Goal: Task Accomplishment & Management: Use online tool/utility

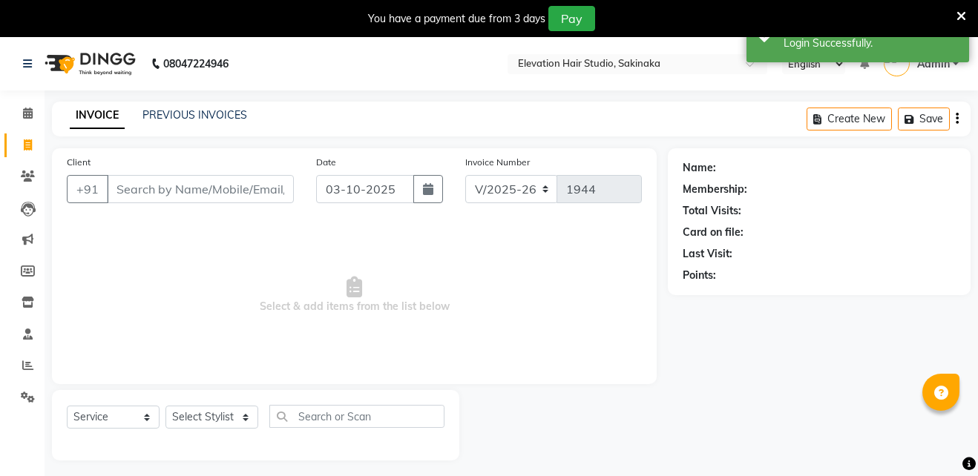
select select "4949"
select select "service"
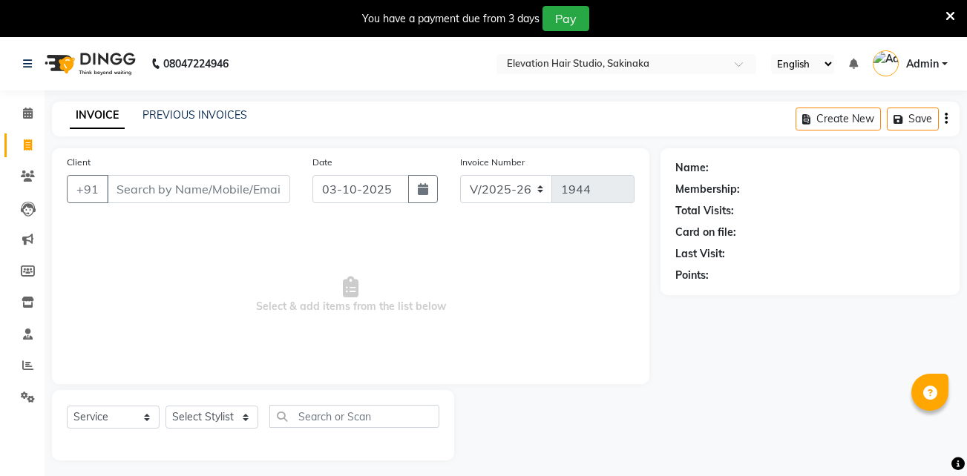
click at [952, 13] on icon at bounding box center [950, 16] width 10 height 13
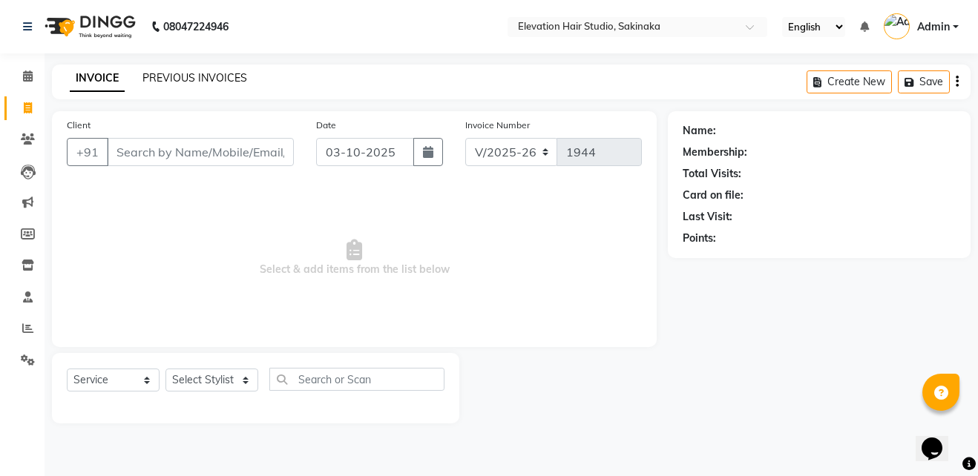
click at [237, 76] on link "PREVIOUS INVOICES" at bounding box center [194, 77] width 105 height 13
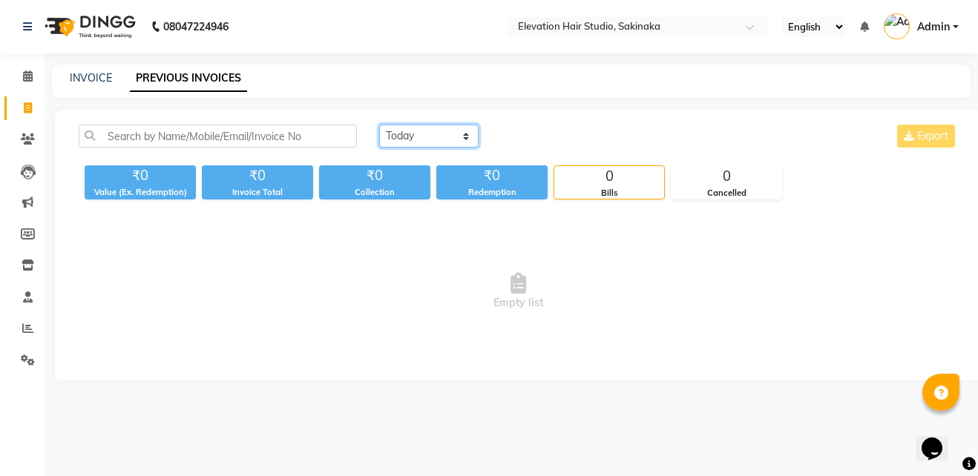
click at [420, 137] on select "[DATE] [DATE] Custom Range" at bounding box center [428, 136] width 99 height 23
select select "[DATE]"
click at [379, 125] on select "[DATE] [DATE] Custom Range" at bounding box center [428, 136] width 99 height 23
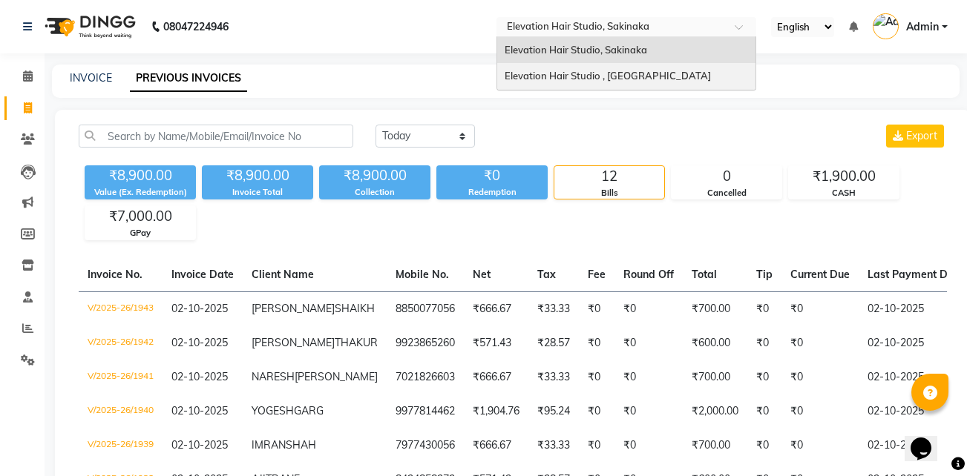
drag, startPoint x: 536, startPoint y: 29, endPoint x: 520, endPoint y: 76, distance: 49.3
click at [520, 37] on ng-select "Select Location × Elevation Hair Studio, Sakinaka Elevation Hair Studio, Sakina…" at bounding box center [626, 27] width 260 height 20
click at [520, 76] on span "Elevation Hair Studio , [GEOGRAPHIC_DATA]" at bounding box center [608, 76] width 206 height 12
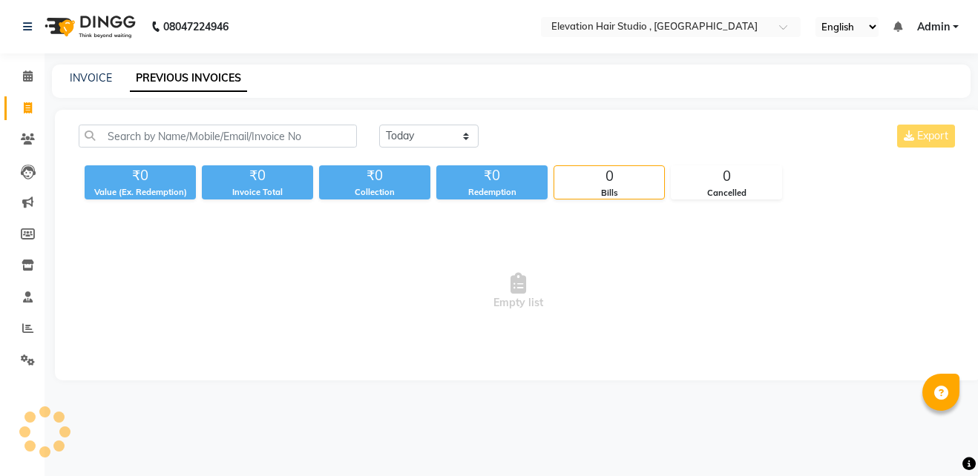
select select "en"
drag, startPoint x: 424, startPoint y: 131, endPoint x: 421, endPoint y: 181, distance: 49.8
click at [421, 181] on div "Today Yesterday Custom Range Export ₹0 Value (Ex. Redemption) ₹0 Invoice Total …" at bounding box center [518, 162] width 897 height 75
select select "[DATE]"
click at [379, 125] on select "[DATE] [DATE] Custom Range" at bounding box center [428, 136] width 99 height 23
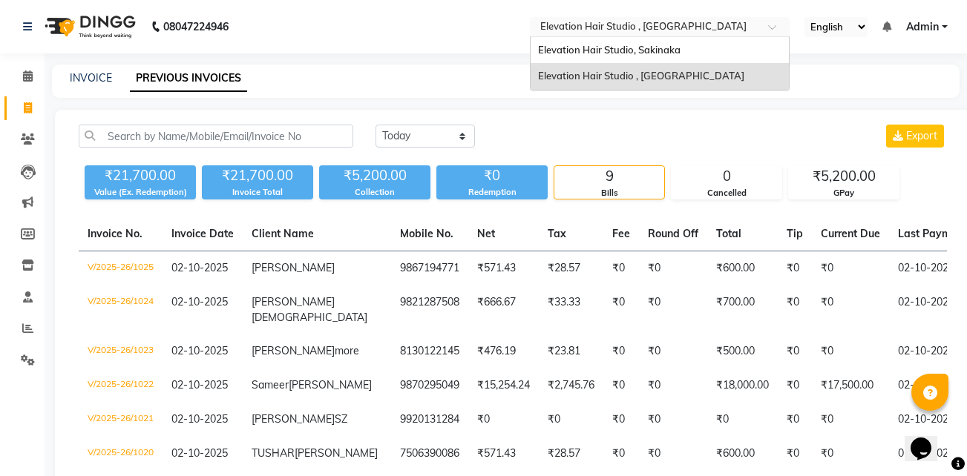
click at [603, 17] on div "Select Location × Elevation Hair Studio , Thane West" at bounding box center [660, 27] width 260 height 20
click at [579, 51] on span "Elevation Hair Studio, Sakinaka" at bounding box center [609, 50] width 142 height 12
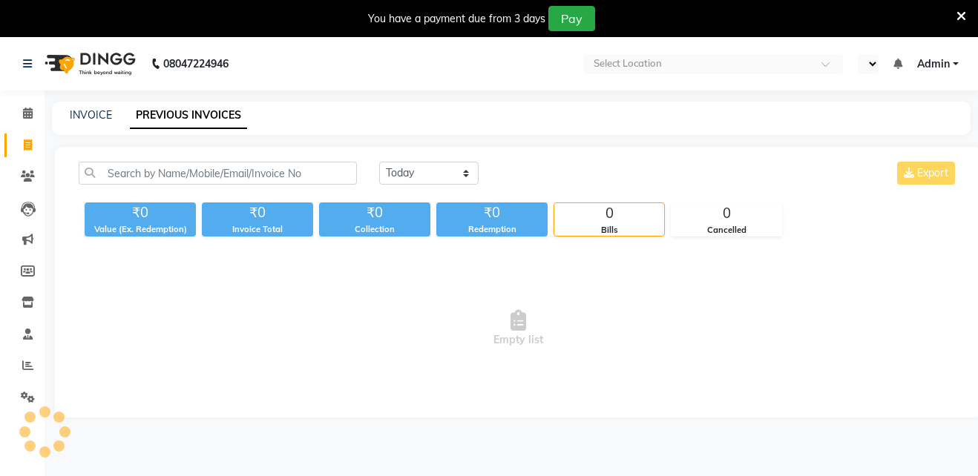
select select "en"
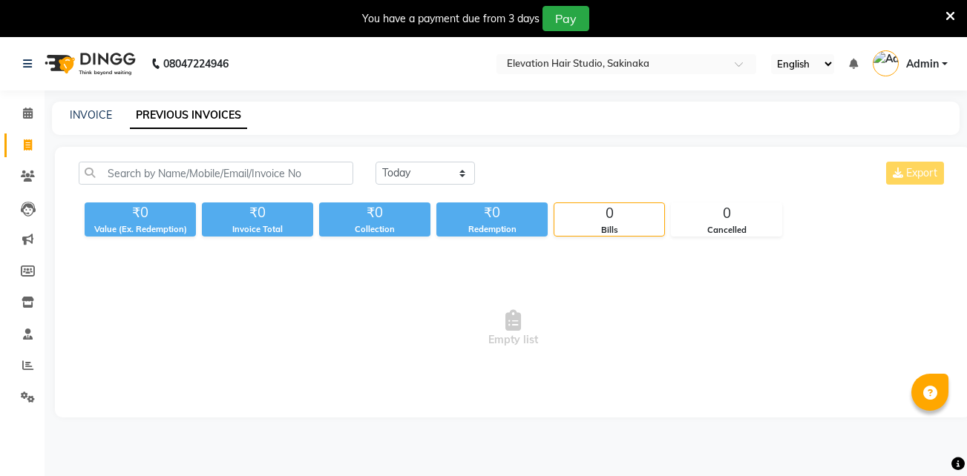
click at [953, 11] on icon at bounding box center [950, 16] width 10 height 13
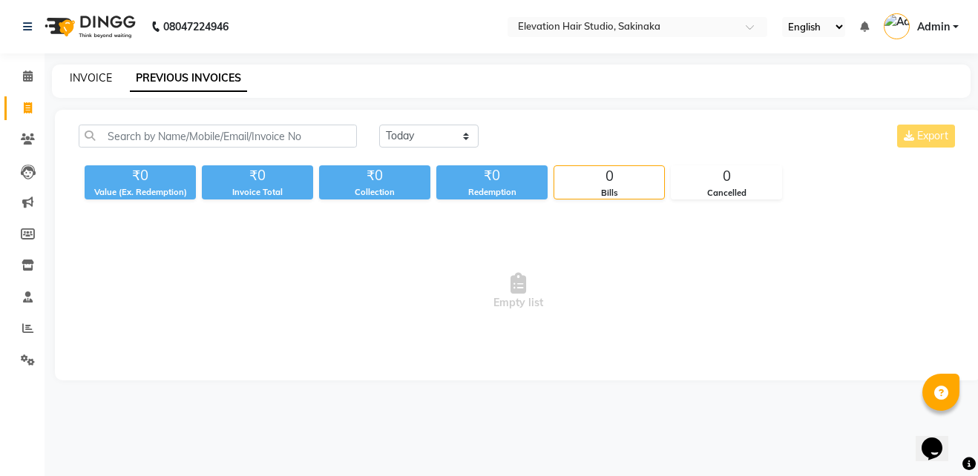
click at [96, 77] on link "INVOICE" at bounding box center [91, 77] width 42 height 13
select select "service"
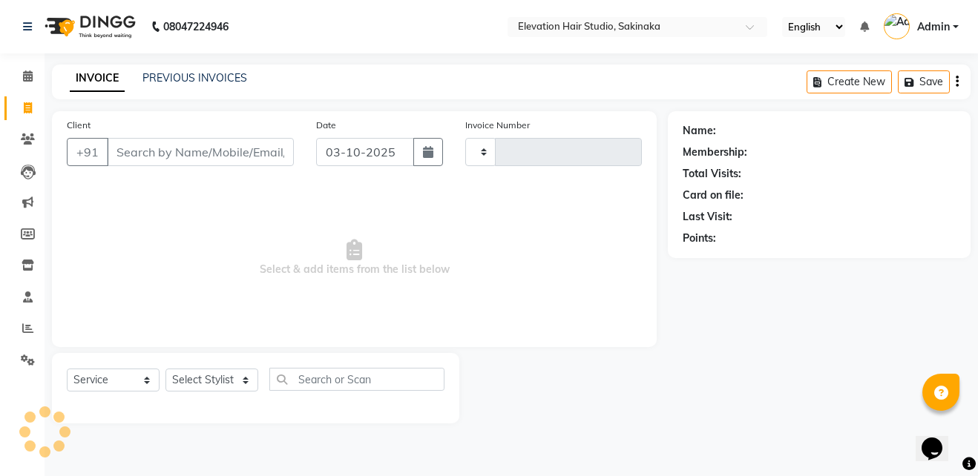
type input "1944"
select select "4949"
